Goal: Check status: Check status

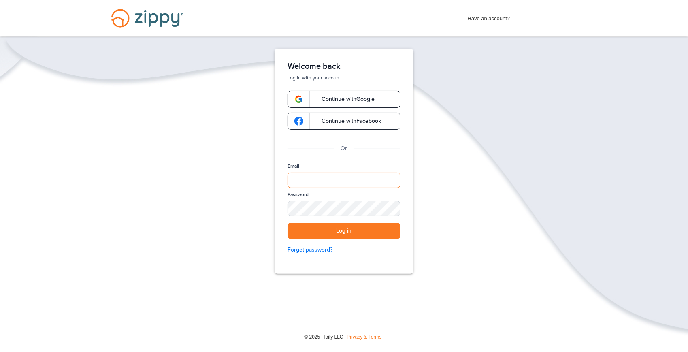
click at [323, 180] on input "Email" at bounding box center [344, 180] width 113 height 15
type input "**********"
click at [325, 230] on button "Log in" at bounding box center [344, 231] width 113 height 17
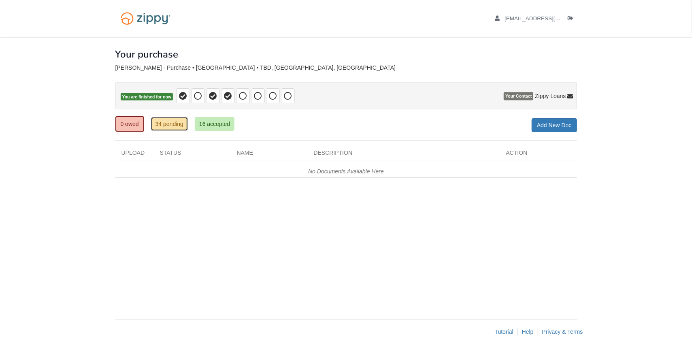
click at [174, 129] on link "34 pending" at bounding box center [169, 124] width 37 height 14
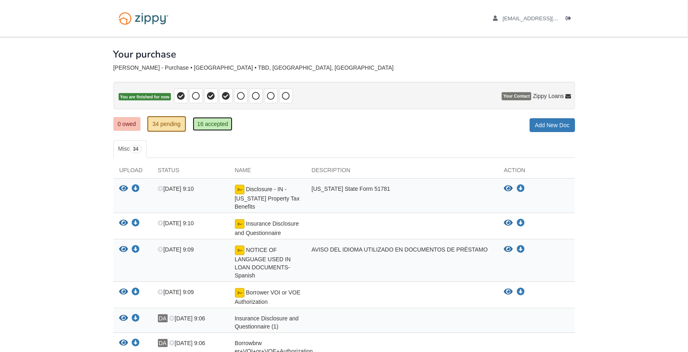
click at [215, 123] on link "16 accepted" at bounding box center [213, 124] width 40 height 14
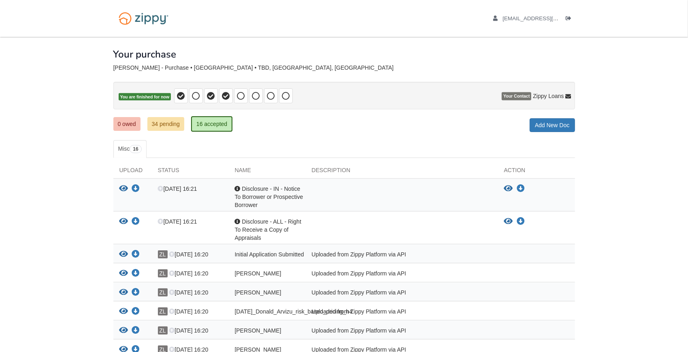
drag, startPoint x: 687, startPoint y: 172, endPoint x: 683, endPoint y: 182, distance: 10.4
click at [683, 182] on body "arvizuteacher01@gmail.com Logout" at bounding box center [344, 298] width 688 height 596
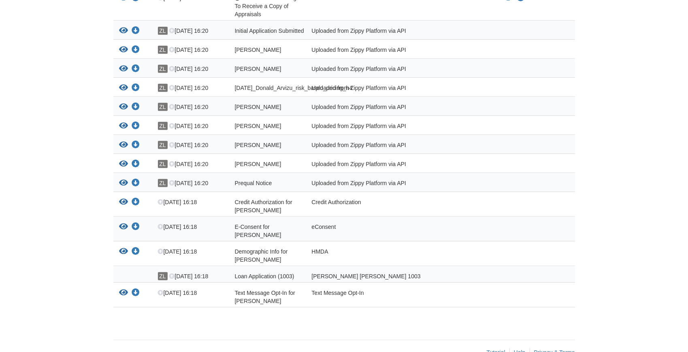
scroll to position [227, 0]
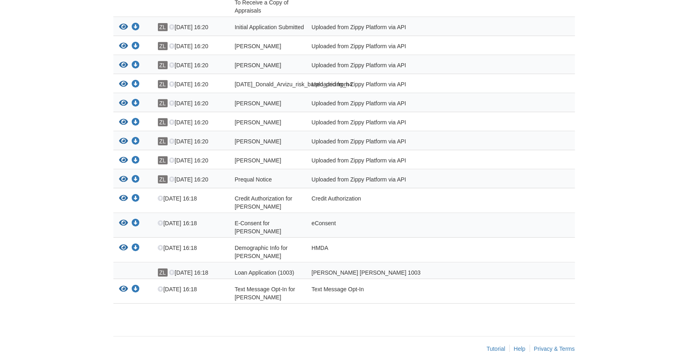
click at [317, 145] on div "Uploaded from Zippy Platform via API" at bounding box center [402, 142] width 192 height 11
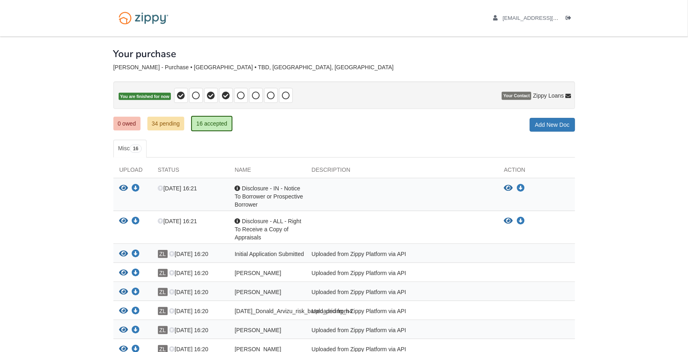
scroll to position [0, 0]
click at [123, 126] on link "0 owed" at bounding box center [126, 124] width 27 height 14
